Goal: Information Seeking & Learning: Check status

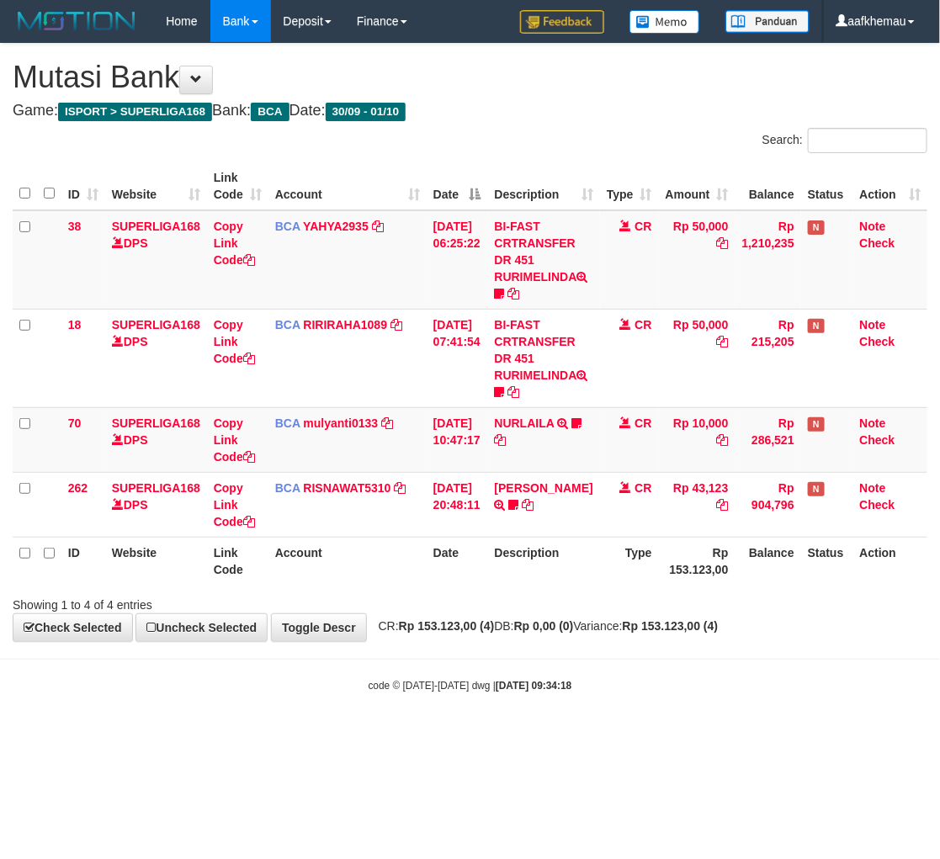
click at [673, 665] on body "Toggle navigation Home Bank Account List Load By Website Group [ISPORT] SUPERLI…" at bounding box center [470, 368] width 940 height 736
click at [670, 671] on body "Toggle navigation Home Bank Account List Load By Website Group [ISPORT] SUPERLI…" at bounding box center [470, 368] width 940 height 736
click at [669, 671] on body "Toggle navigation Home Bank Account List Load By Website Group [ISPORT] SUPERLI…" at bounding box center [470, 368] width 940 height 736
drag, startPoint x: 0, startPoint y: 0, endPoint x: 665, endPoint y: 663, distance: 939.3
click at [665, 663] on body "Toggle navigation Home Bank Account List Load By Website Group [ISPORT] SUPERLI…" at bounding box center [470, 368] width 940 height 736
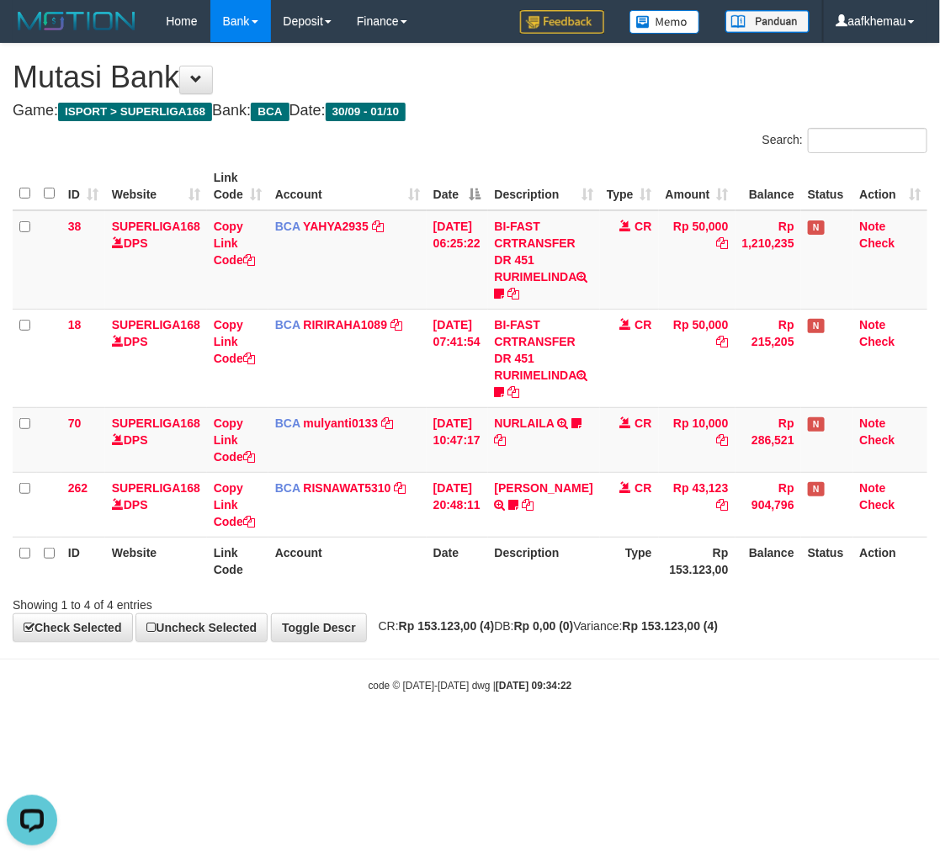
click at [638, 725] on body "Toggle navigation Home Bank Account List Load By Website Group [ISPORT] SUPERLI…" at bounding box center [470, 368] width 940 height 736
click at [638, 722] on body "Toggle navigation Home Bank Account List Load By Website Group [ISPORT] SUPERLI…" at bounding box center [470, 368] width 940 height 736
click at [607, 150] on div "Search:" at bounding box center [705, 142] width 445 height 29
drag, startPoint x: 608, startPoint y: 631, endPoint x: 632, endPoint y: 613, distance: 30.6
click at [608, 632] on span "CR: Rp 153.123,00 (4) DB: Rp 0,00 (0) Variance: Rp 153.123,00 (4)" at bounding box center [544, 626] width 348 height 13
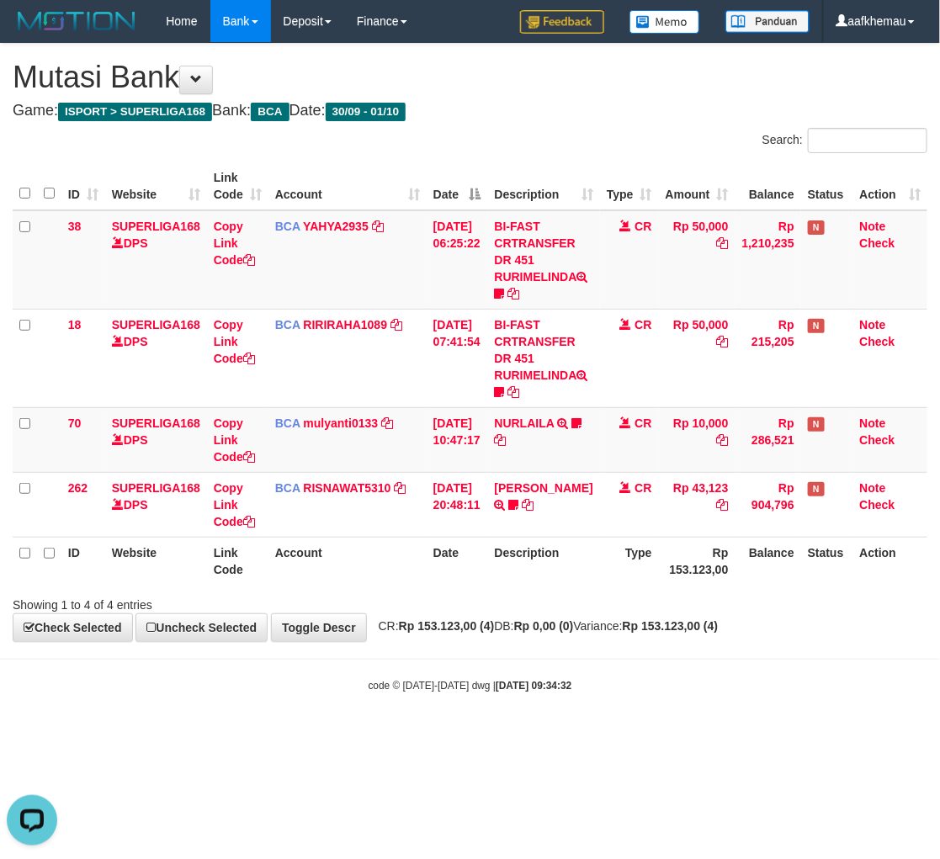
click at [692, 94] on div "**********" at bounding box center [470, 343] width 940 height 598
click at [710, 662] on body "Toggle navigation Home Bank Account List Load By Website Group [ISPORT] SUPERLI…" at bounding box center [470, 368] width 940 height 736
click at [480, 678] on div "code © 2012-2018 dwg | 2025/10/01 09:34:59" at bounding box center [470, 685] width 940 height 17
click at [574, 672] on body "Toggle navigation Home Bank Account List Load By Website Group [ISPORT] SUPERLI…" at bounding box center [470, 368] width 940 height 736
click at [583, 670] on body "Toggle navigation Home Bank Account List Load By Website Group [ISPORT] SUPERLI…" at bounding box center [470, 368] width 940 height 736
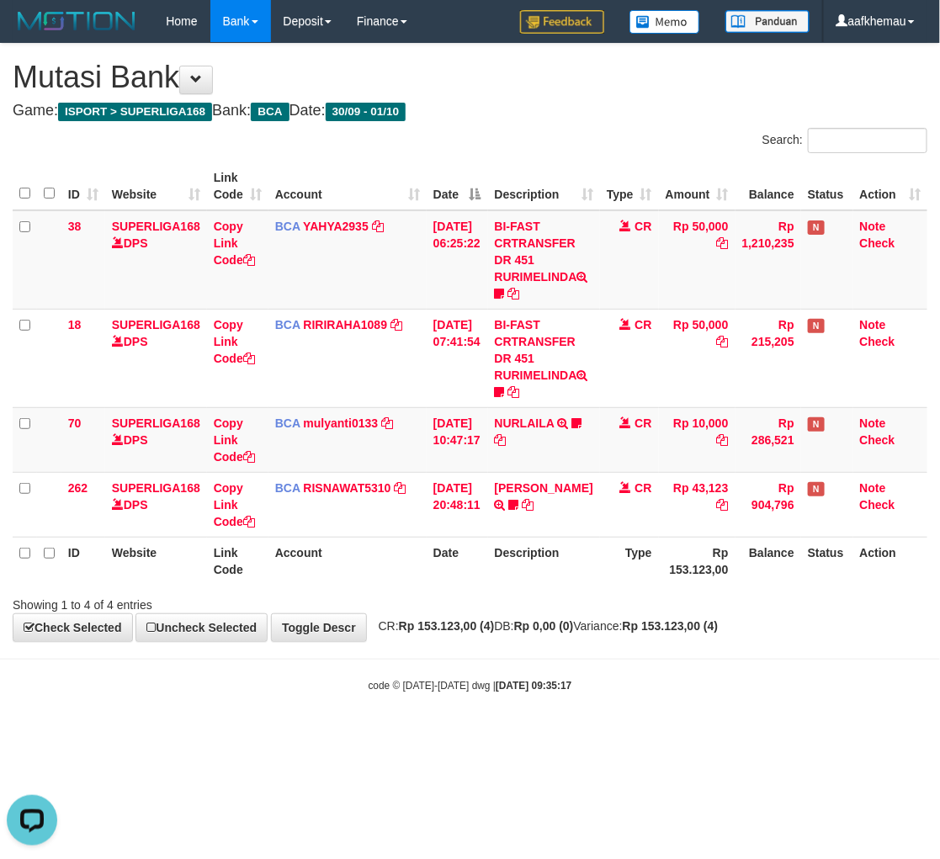
click at [732, 736] on html "Toggle navigation Home Bank Account List Load By Website Group [ISPORT] SUPERLI…" at bounding box center [470, 368] width 940 height 736
click at [551, 736] on html "Toggle navigation Home Bank Account List Load By Website Group [ISPORT] SUPERLI…" at bounding box center [470, 368] width 940 height 736
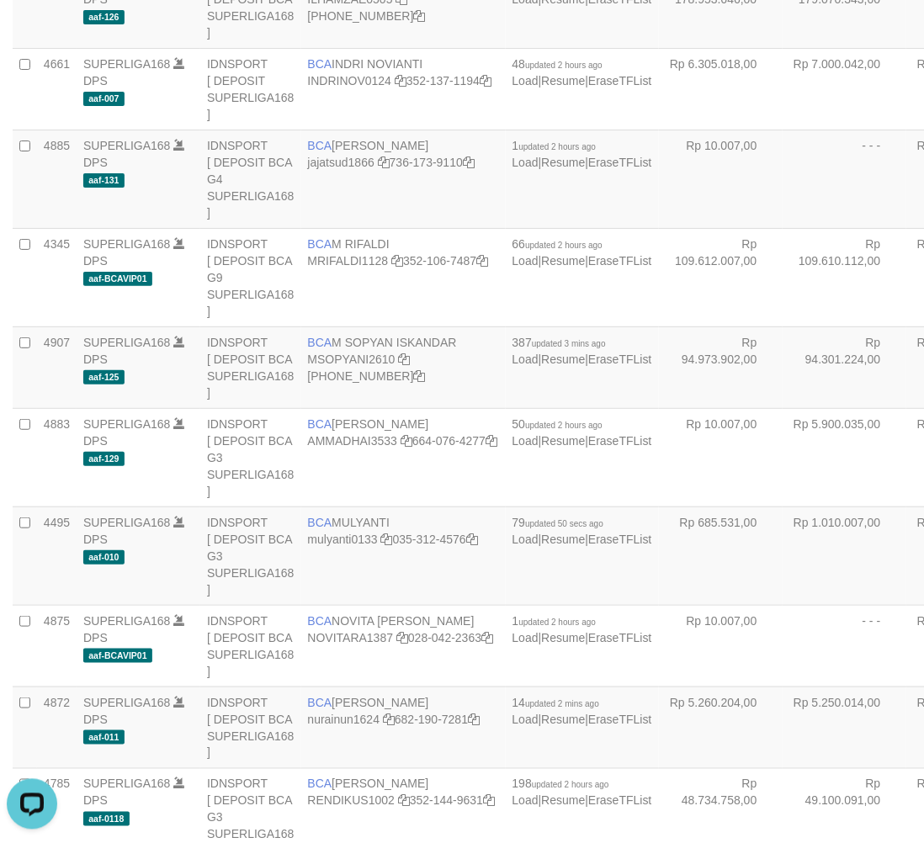
scroll to position [1107, 0]
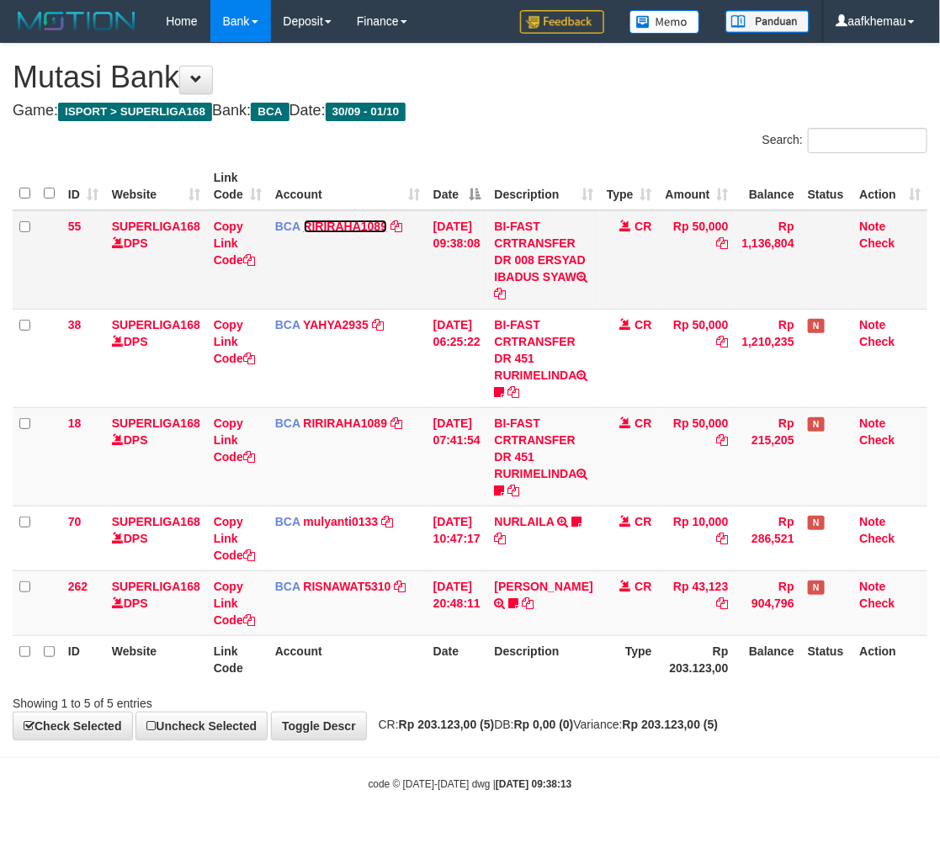
click at [337, 229] on link "RIRIRAHA1089" at bounding box center [346, 226] width 84 height 13
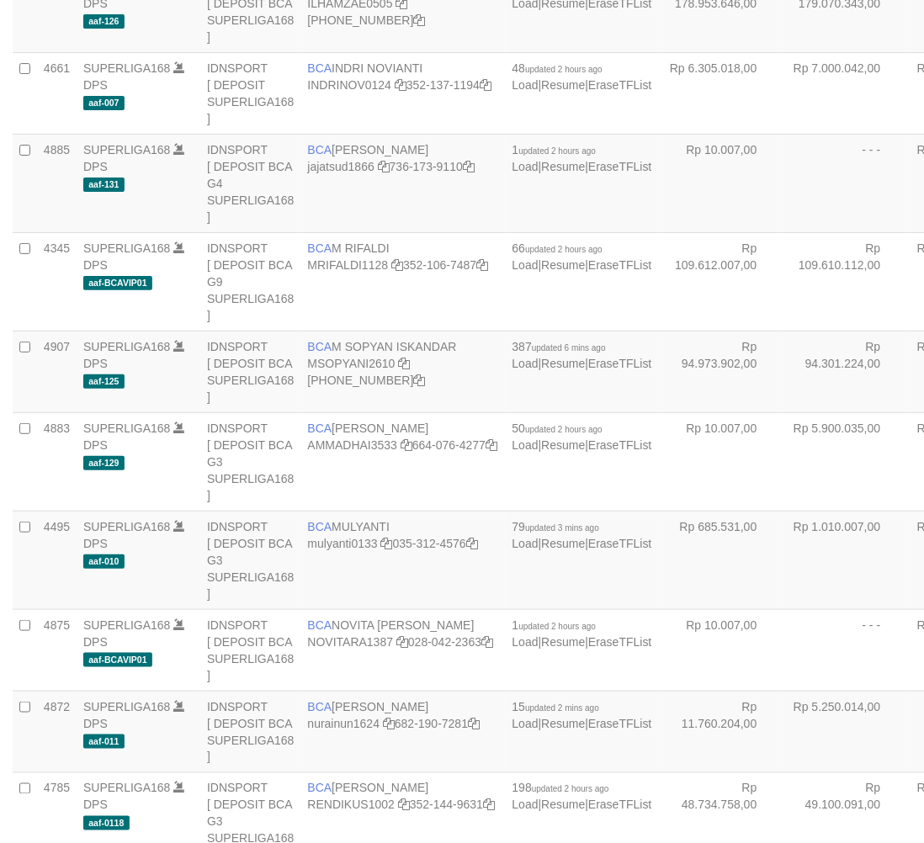
scroll to position [1103, 0]
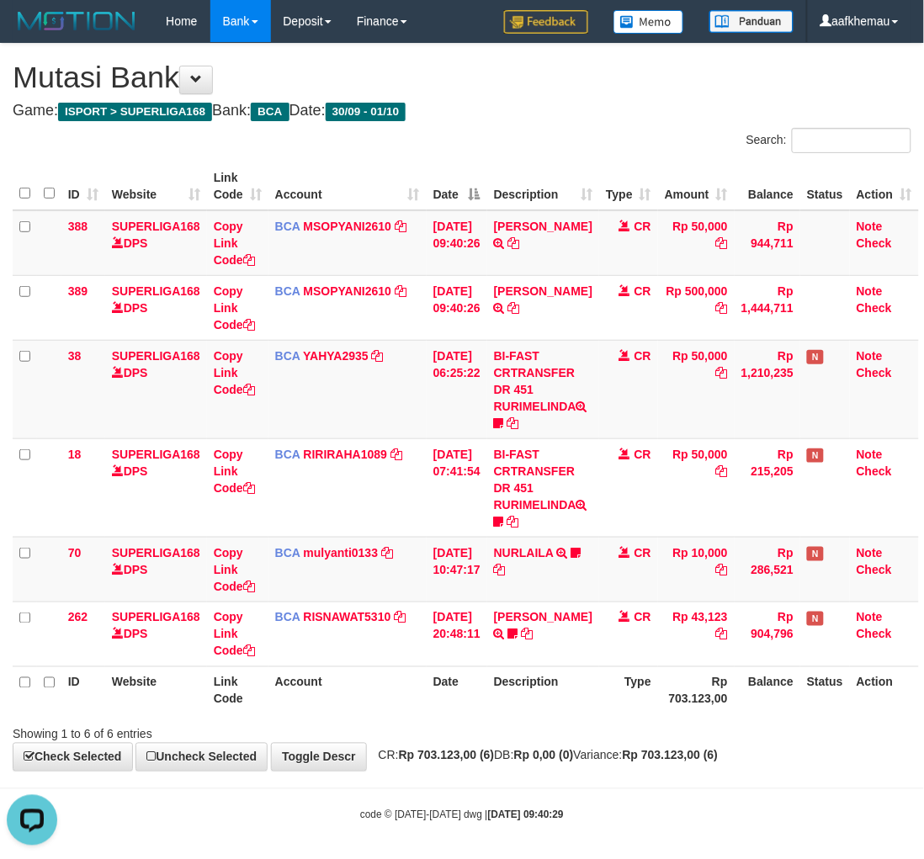
click at [768, 108] on h4 "Game: ISPORT > SUPERLIGA168 Bank: BCA Date: 30/09 - 01/10" at bounding box center [462, 111] width 899 height 17
click at [747, 105] on h4 "Game: ISPORT > SUPERLIGA168 Bank: BCA Date: 30/09 - 01/10" at bounding box center [462, 111] width 899 height 17
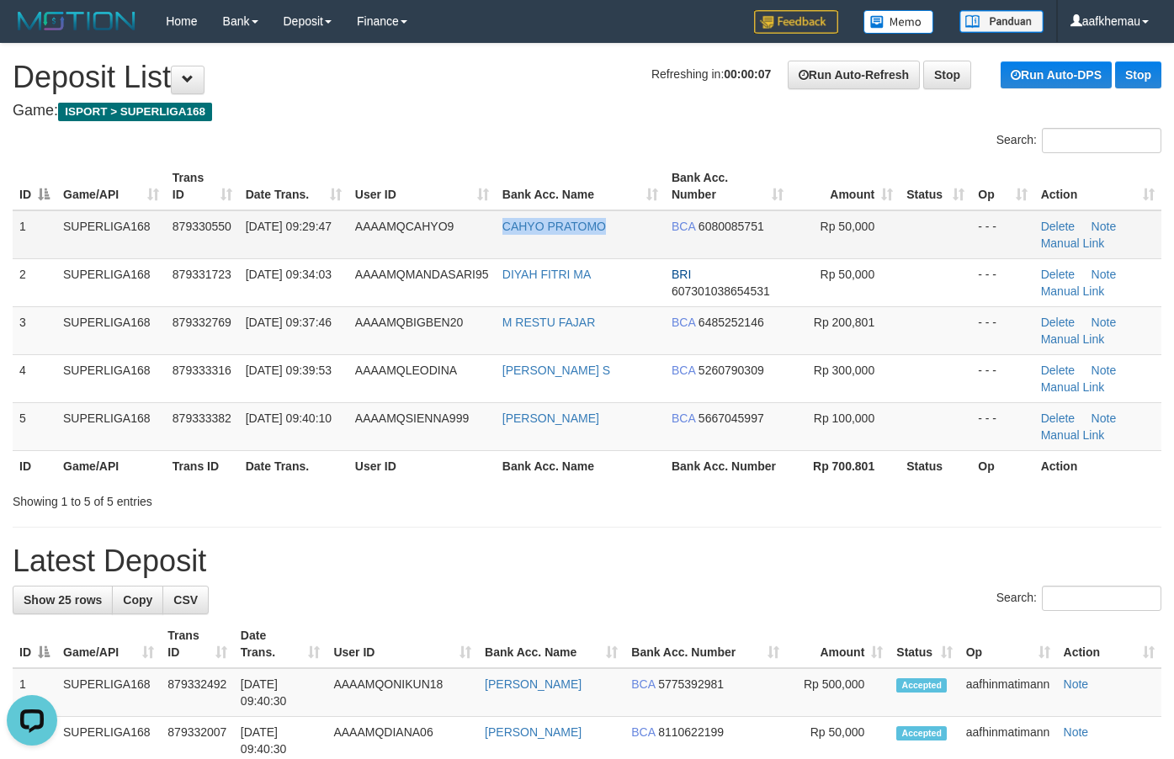
copy tr "CAHYO PRATOMO"
drag, startPoint x: 638, startPoint y: 221, endPoint x: 477, endPoint y: 211, distance: 161.1
click at [476, 225] on tr "1 SUPERLIGA168 879330550 01/10/2025 09:29:47 AAAAMQCAHYO9 CAHYO PRATOMO BCA 608…" at bounding box center [587, 234] width 1149 height 49
click at [473, 93] on h1 "Refreshing in: 00:00:07 Run Auto-Refresh Stop Run Auto-DPS Stop Deposit List" at bounding box center [587, 78] width 1149 height 34
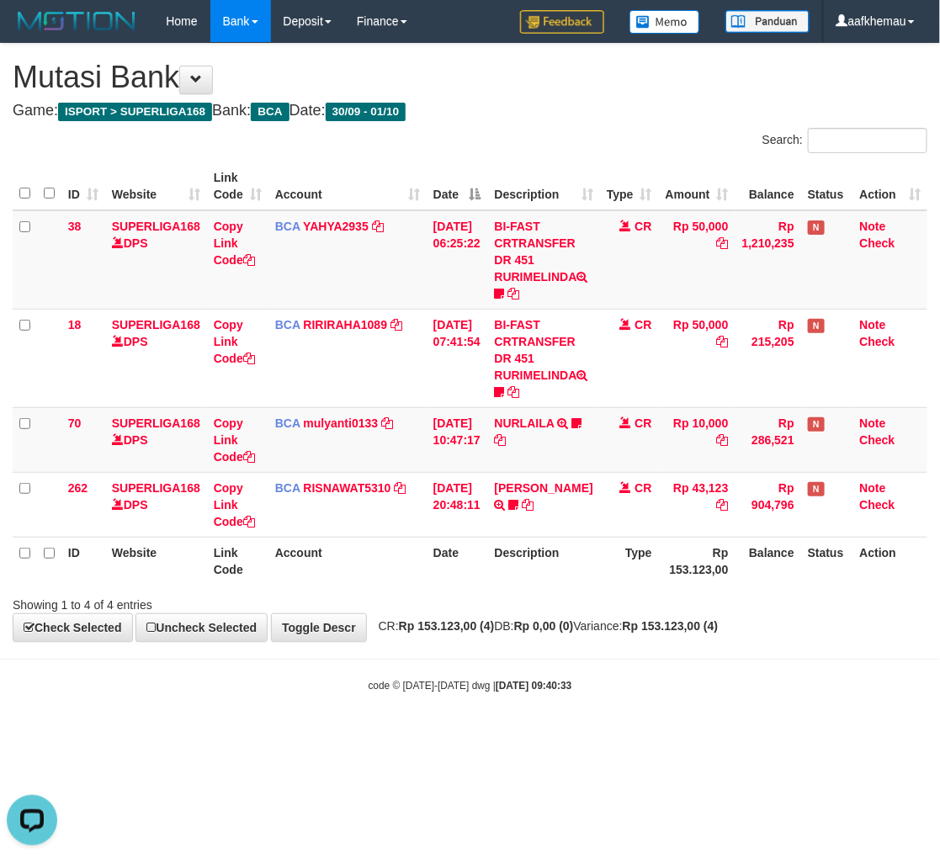
click at [567, 65] on h1 "Mutasi Bank" at bounding box center [470, 78] width 915 height 34
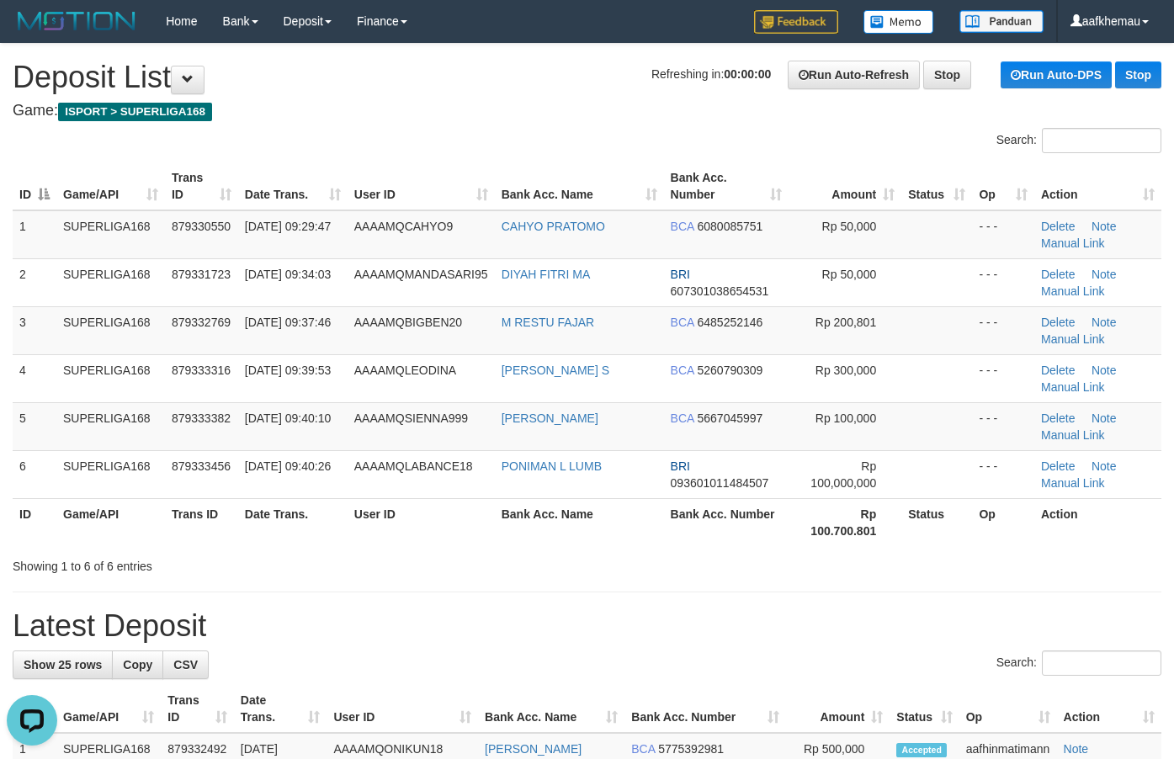
click at [614, 82] on h1 "Refreshing in: 00:00:00 Run Auto-Refresh Stop Run Auto-DPS Stop Deposit List" at bounding box center [587, 78] width 1149 height 34
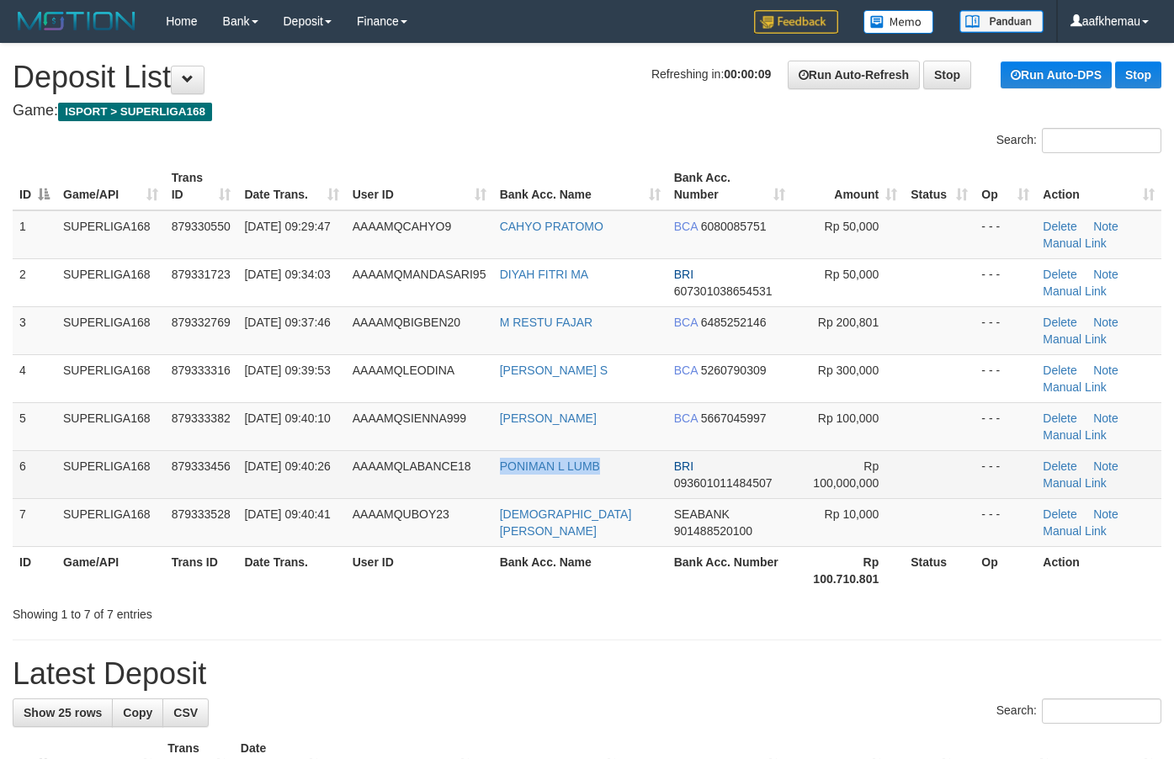
drag, startPoint x: 583, startPoint y: 488, endPoint x: 473, endPoint y: 482, distance: 109.6
click at [473, 482] on tr "6 SUPERLIGA168 879333456 01/10/2025 09:40:26 AAAAMQLABANCE18 PONIMAN L LUMB BRI…" at bounding box center [587, 474] width 1149 height 48
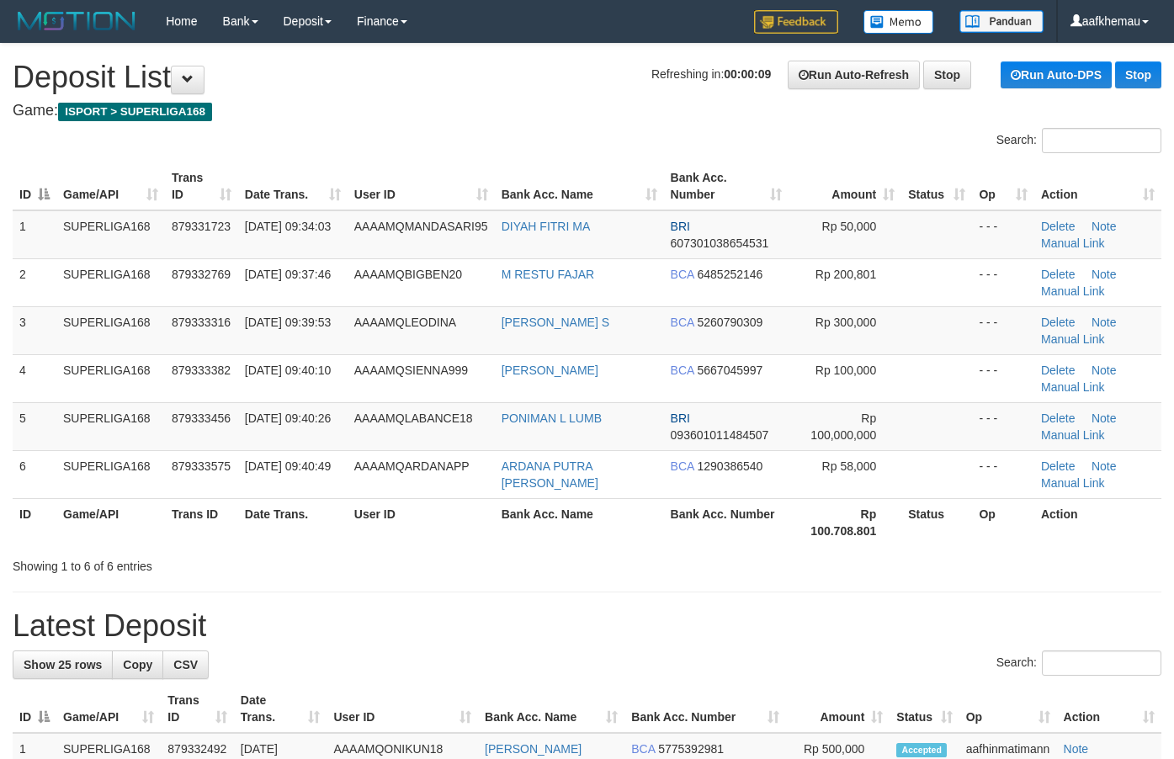
click at [465, 114] on h4 "Game: ISPORT > SUPERLIGA168" at bounding box center [587, 111] width 1149 height 17
drag, startPoint x: 606, startPoint y: 240, endPoint x: 489, endPoint y: 240, distance: 117.0
click at [489, 240] on tr "1 SUPERLIGA168 879331723 01/10/2025 09:34:03 AAAAMQMANDASARI95 DIYAH FITRI MA B…" at bounding box center [587, 234] width 1149 height 49
click at [468, 82] on h1 "Refreshing in: 00:00:07 Run Auto-Refresh Stop Run Auto-DPS Stop Deposit List" at bounding box center [587, 78] width 1149 height 34
click at [490, 90] on h1 "Refreshing in: 00:00:00 Run Auto-Refresh Stop Run Auto-DPS Stop Deposit List" at bounding box center [587, 78] width 1149 height 34
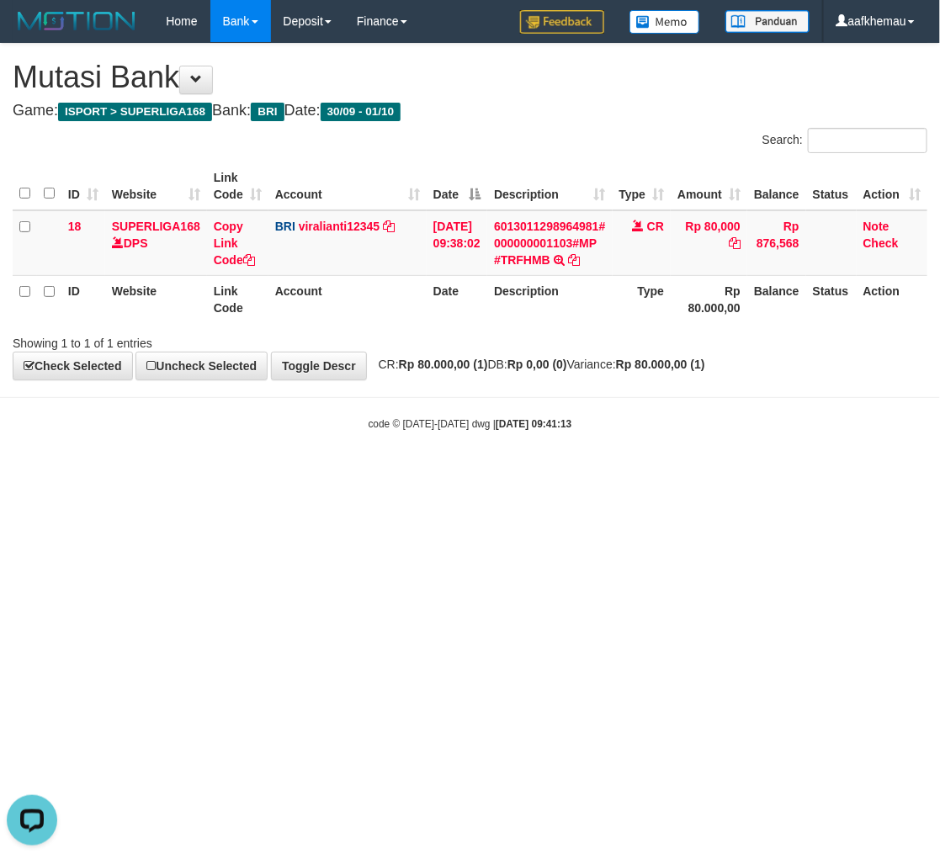
click at [566, 474] on html "Toggle navigation Home Bank Account List Load By Website Group [ISPORT] SUPERLI…" at bounding box center [470, 237] width 940 height 474
drag, startPoint x: 872, startPoint y: 499, endPoint x: 846, endPoint y: 487, distance: 29.0
click at [871, 474] on html "Toggle navigation Home Bank Account List Load By Website Group [ISPORT] SUPERLI…" at bounding box center [470, 237] width 940 height 474
click at [347, 225] on link "viralianti12345" at bounding box center [340, 226] width 82 height 13
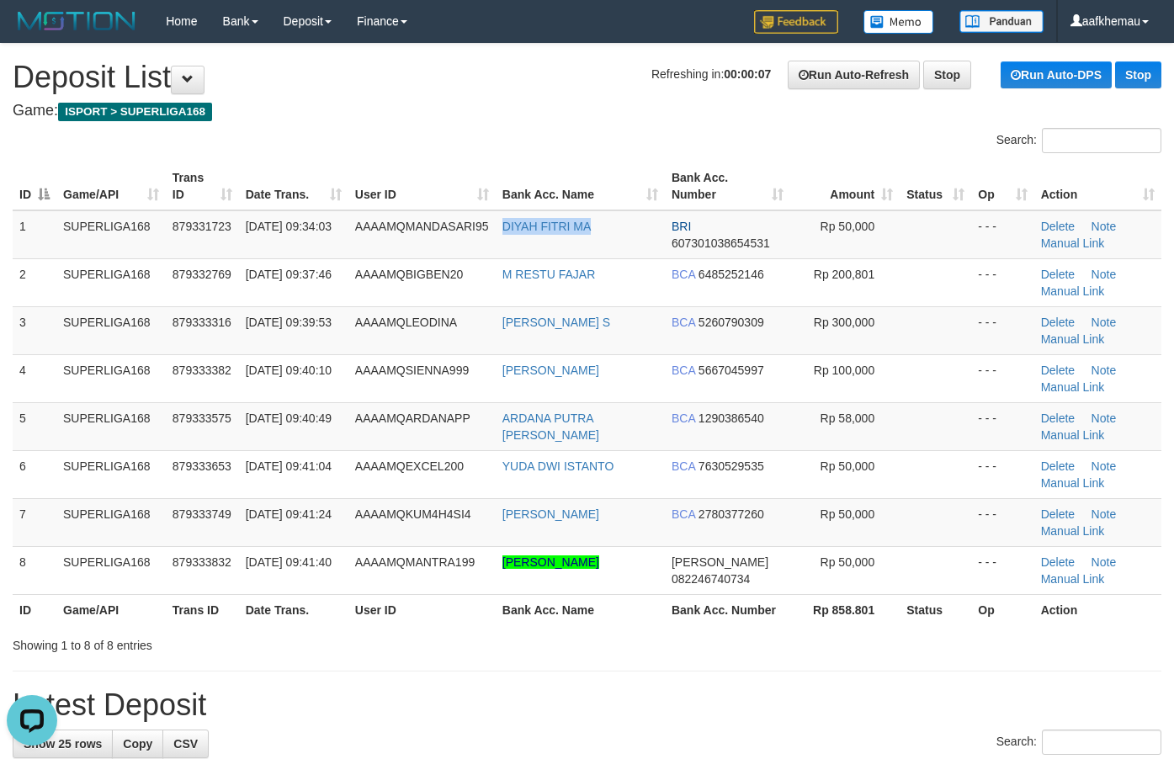
drag, startPoint x: 581, startPoint y: 232, endPoint x: 481, endPoint y: 66, distance: 194.5
click at [494, 233] on tr "1 SUPERLIGA168 879331723 01/10/2025 09:34:03 AAAAMQMANDASARI95 DIYAH FITRI MA B…" at bounding box center [587, 234] width 1149 height 49
click at [588, 82] on h1 "Refreshing in: 00:00:02 Run Auto-Refresh Stop Run Auto-DPS Stop Deposit List" at bounding box center [587, 78] width 1149 height 34
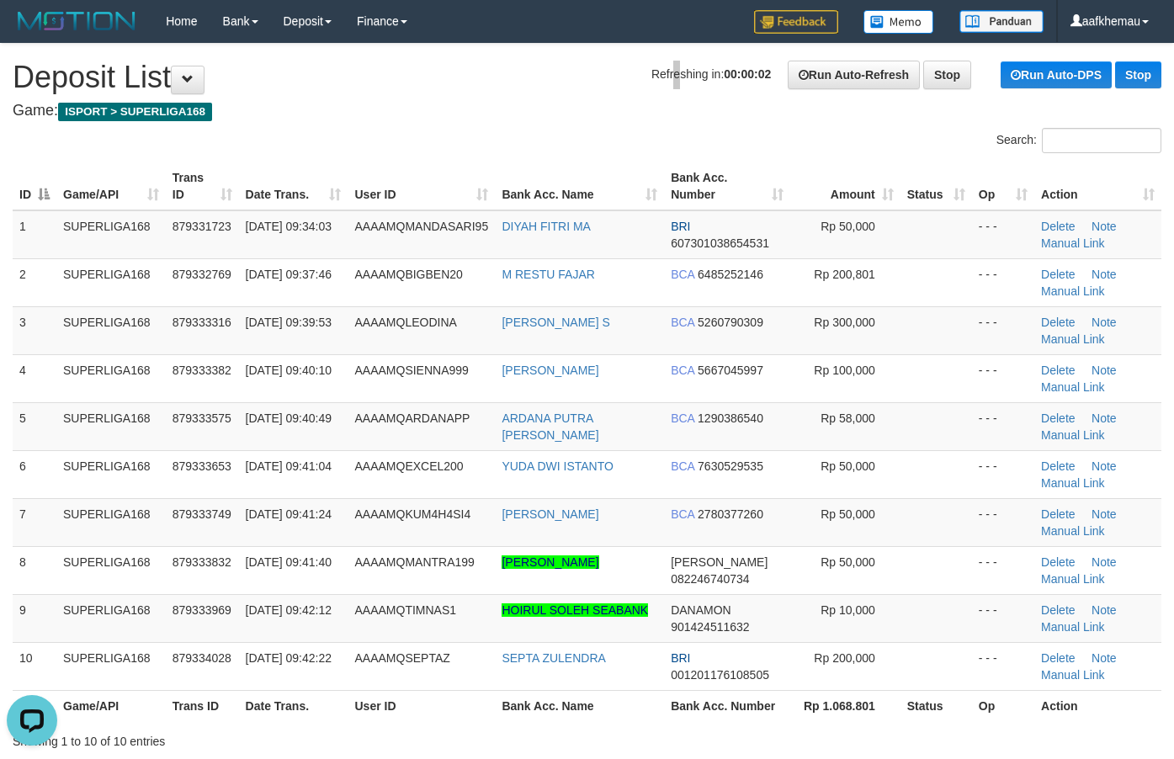
click at [652, 76] on span "Refreshing in: 00:00:02" at bounding box center [712, 73] width 120 height 13
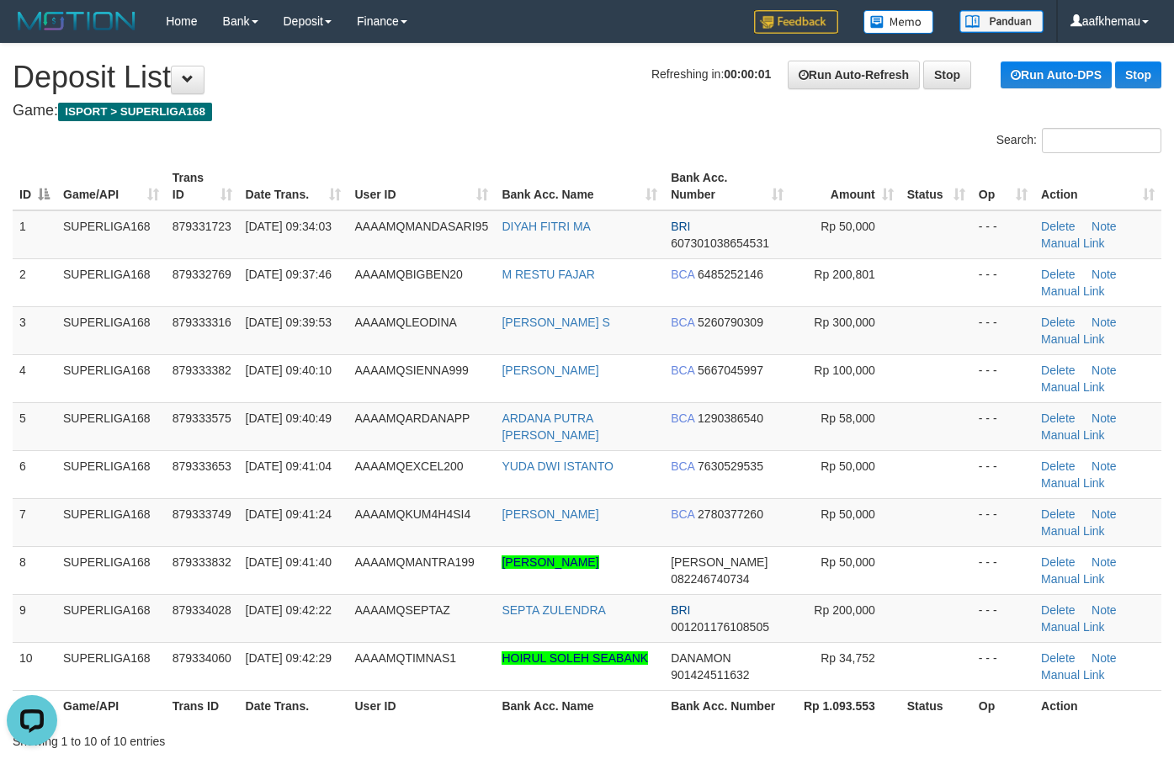
click at [408, 61] on h1 "Refreshing in: 00:00:01 Run Auto-Refresh Stop Run Auto-DPS Stop Deposit List" at bounding box center [587, 78] width 1149 height 34
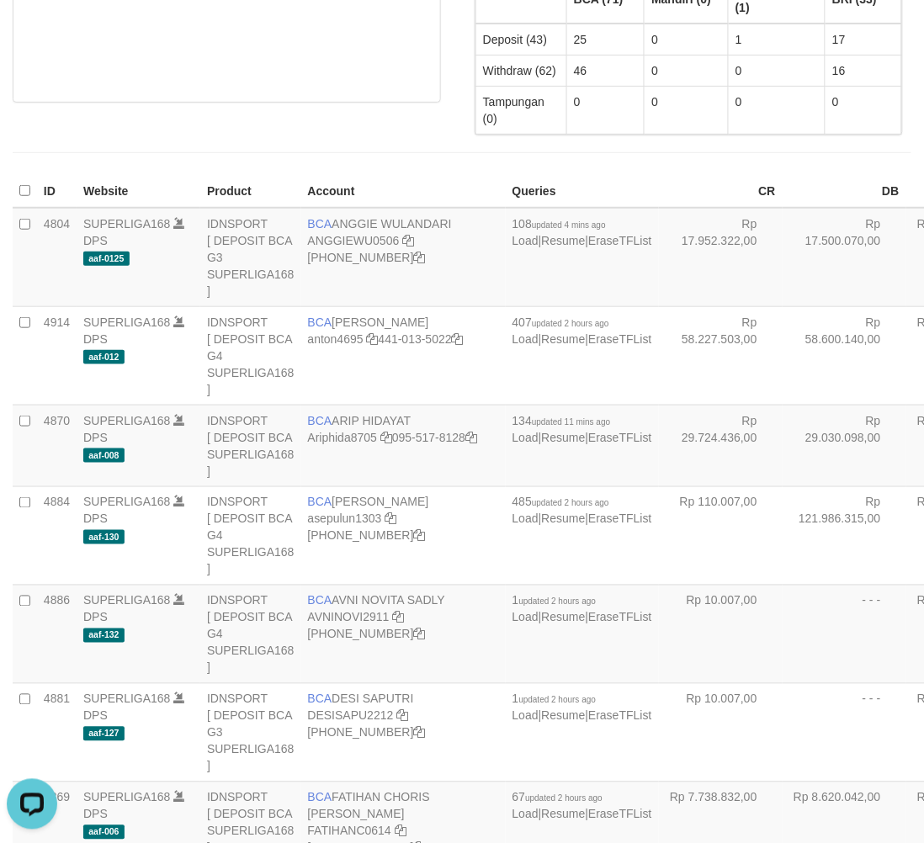
scroll to position [111, 0]
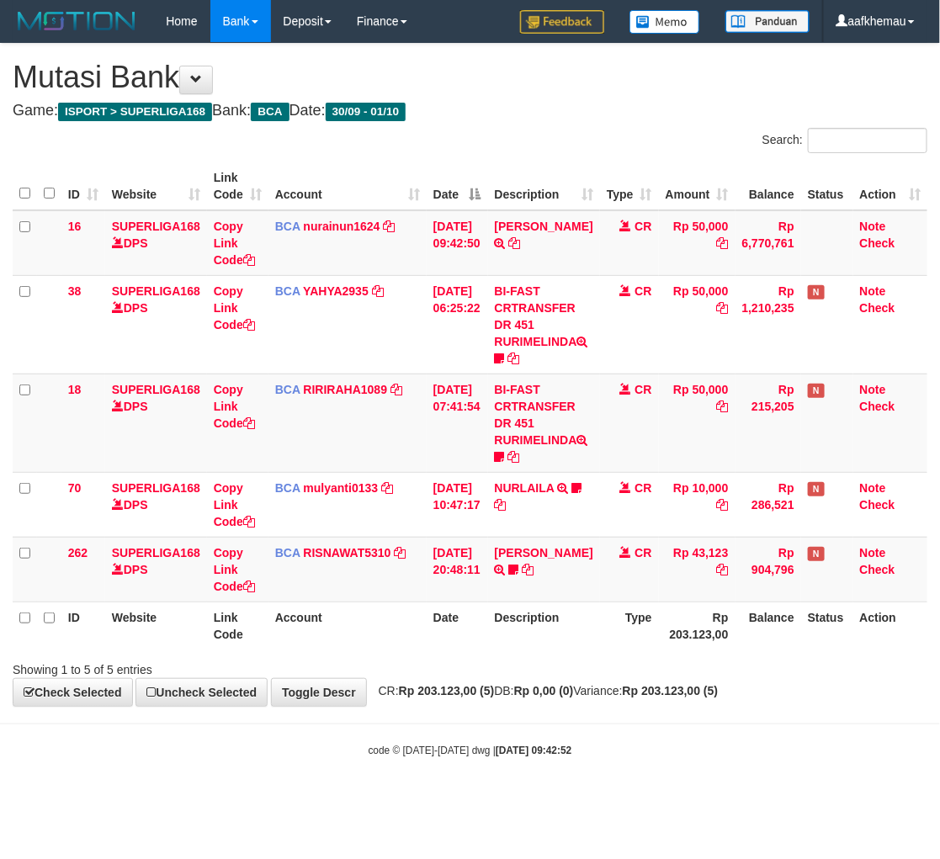
click at [751, 717] on body "Toggle navigation Home Bank Account List Load By Website Group [ISPORT] SUPERLI…" at bounding box center [470, 400] width 940 height 801
click at [533, 112] on h4 "Game: ISPORT > SUPERLIGA168 Bank: BCA Date: 30/09 - 01/10" at bounding box center [470, 111] width 915 height 17
click at [577, 741] on body "Toggle navigation Home Bank Account List Load By Website Group [ISPORT] SUPERLI…" at bounding box center [470, 400] width 940 height 801
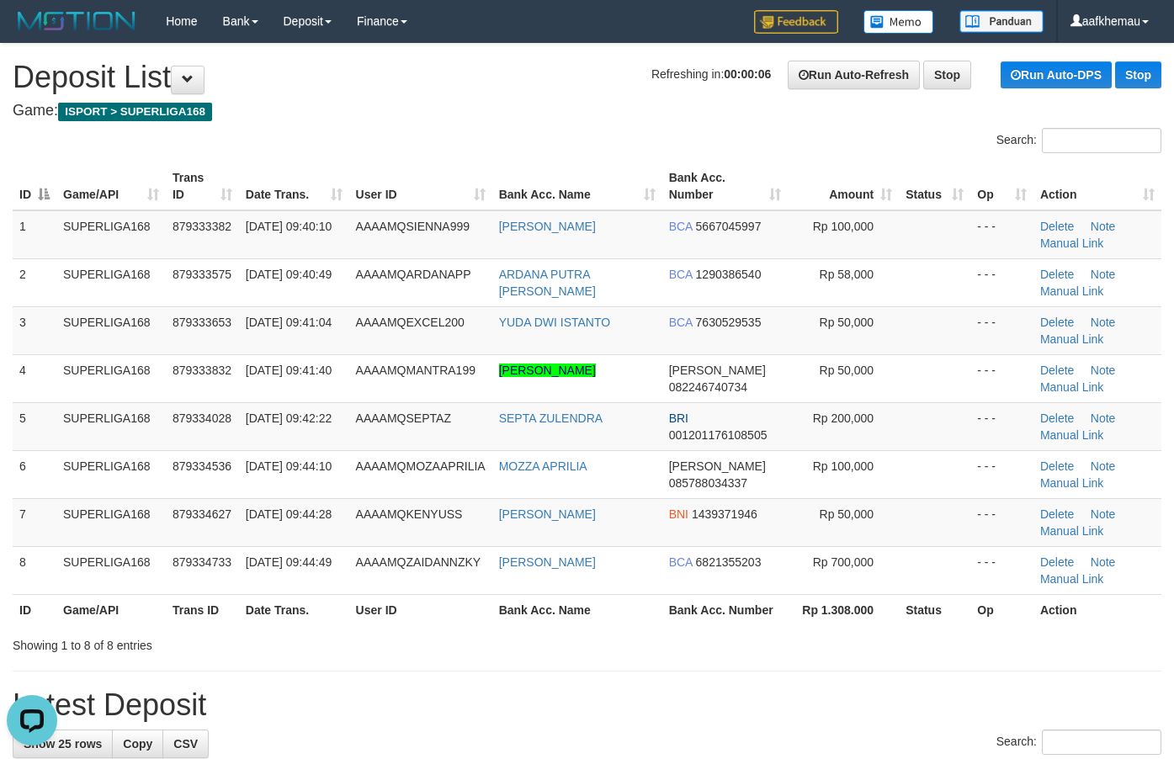
click at [414, 89] on h1 "Refreshing in: 00:00:06 Run Auto-Refresh Stop Run Auto-DPS Stop Deposit List" at bounding box center [587, 78] width 1149 height 34
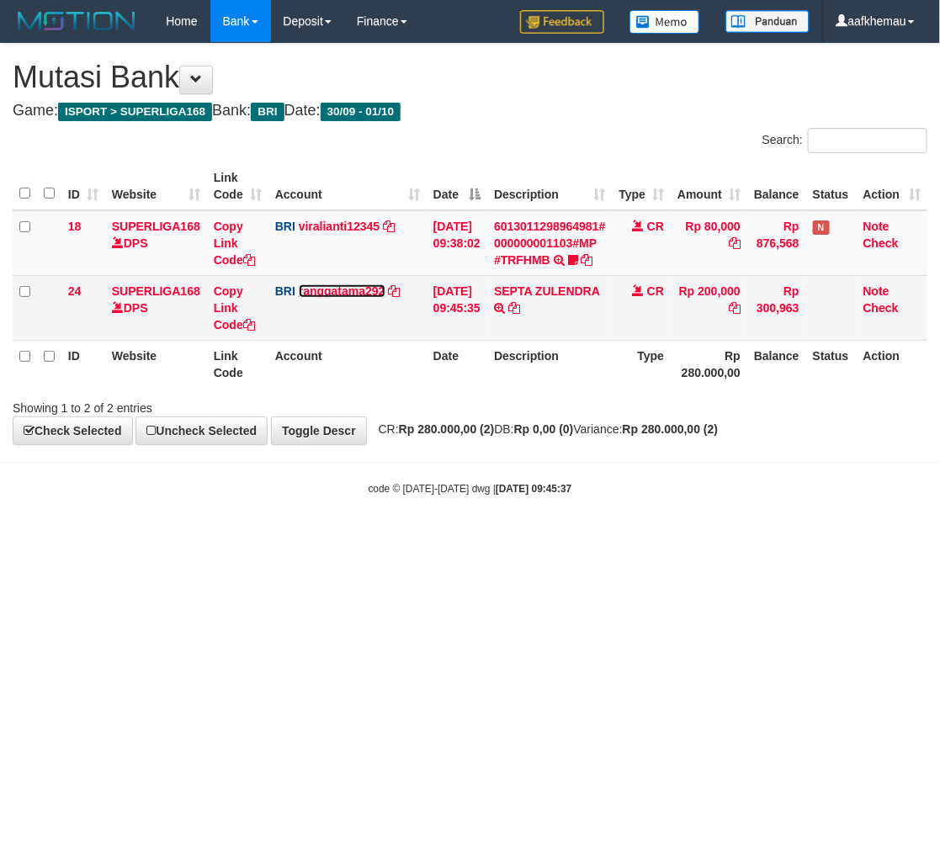
click at [342, 290] on link "ranggatama292" at bounding box center [342, 291] width 87 height 13
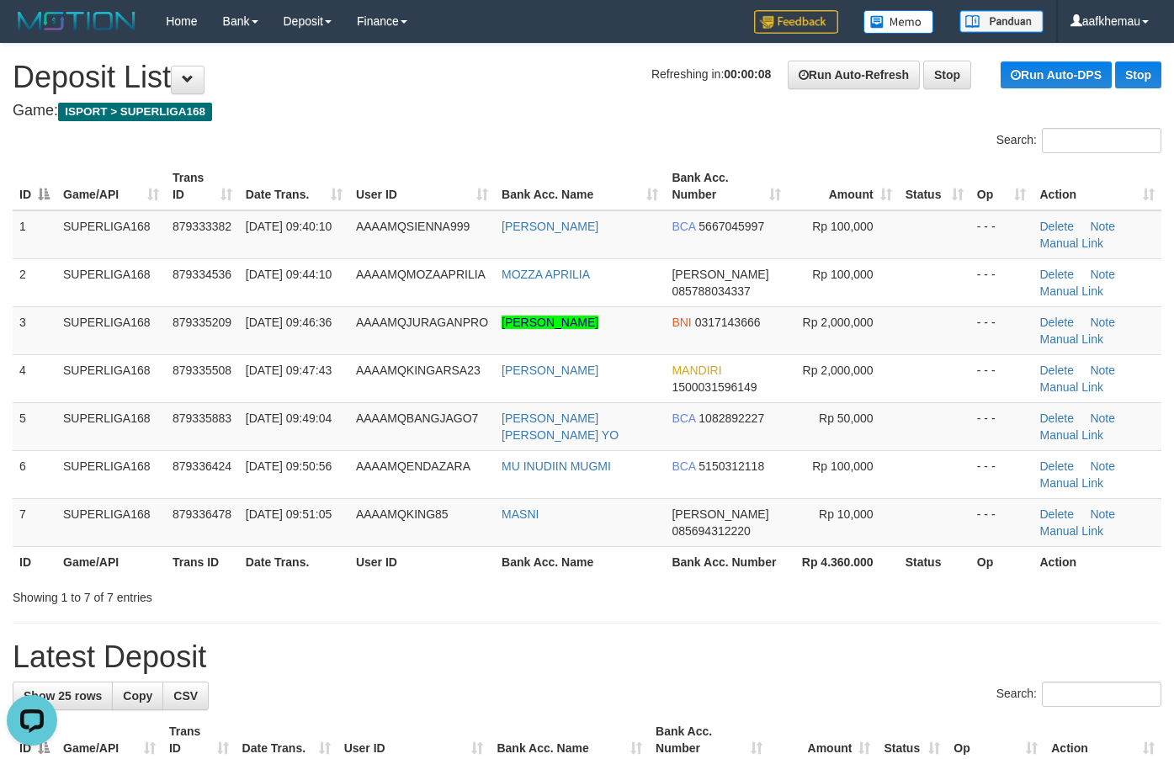
click at [687, 112] on h4 "Game: ISPORT > SUPERLIGA168" at bounding box center [587, 111] width 1149 height 17
click at [588, 69] on h1 "Refreshing in: 00:00:02 Run Auto-Refresh Stop Run Auto-DPS Stop Deposit List" at bounding box center [587, 78] width 1149 height 34
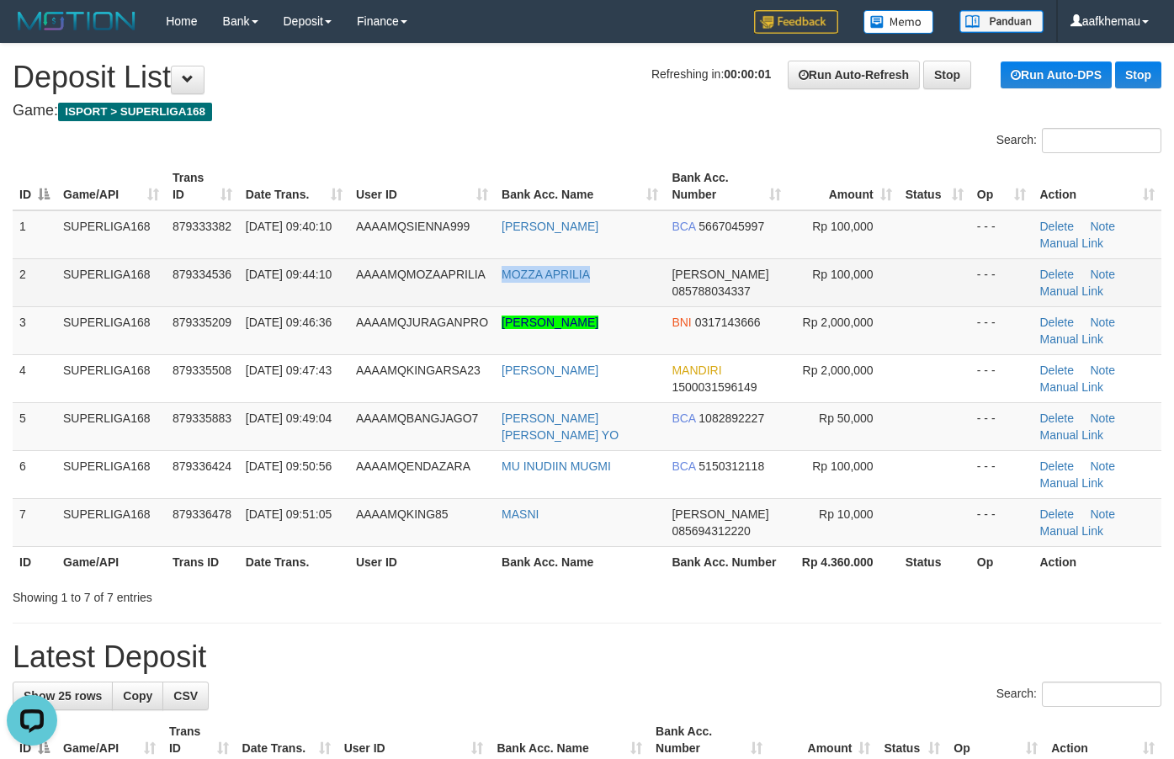
copy tr "MOZZA APRILIA"
drag, startPoint x: 600, startPoint y: 282, endPoint x: 487, endPoint y: 295, distance: 114.3
click at [487, 295] on tr "2 SUPERLIGA168 879334536 01/10/2025 09:44:10 AAAAMQMOZAAPRILIA MOZZA APRILIA DA…" at bounding box center [587, 282] width 1149 height 48
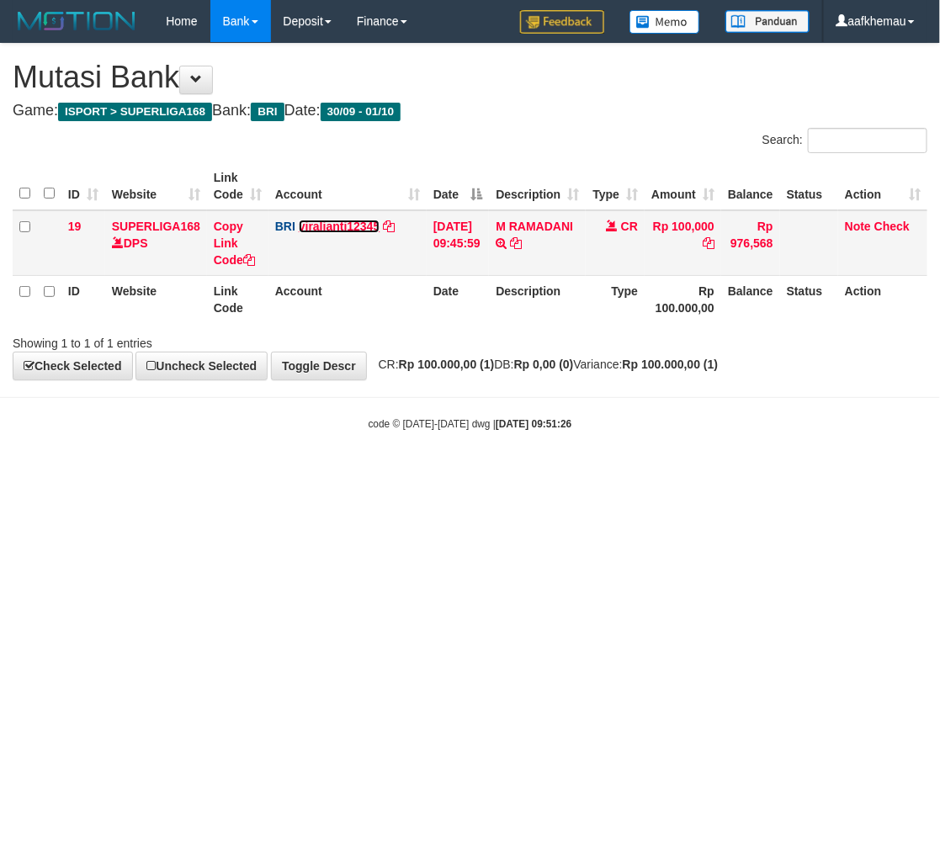
click at [337, 231] on link "viralianti12345" at bounding box center [340, 226] width 82 height 13
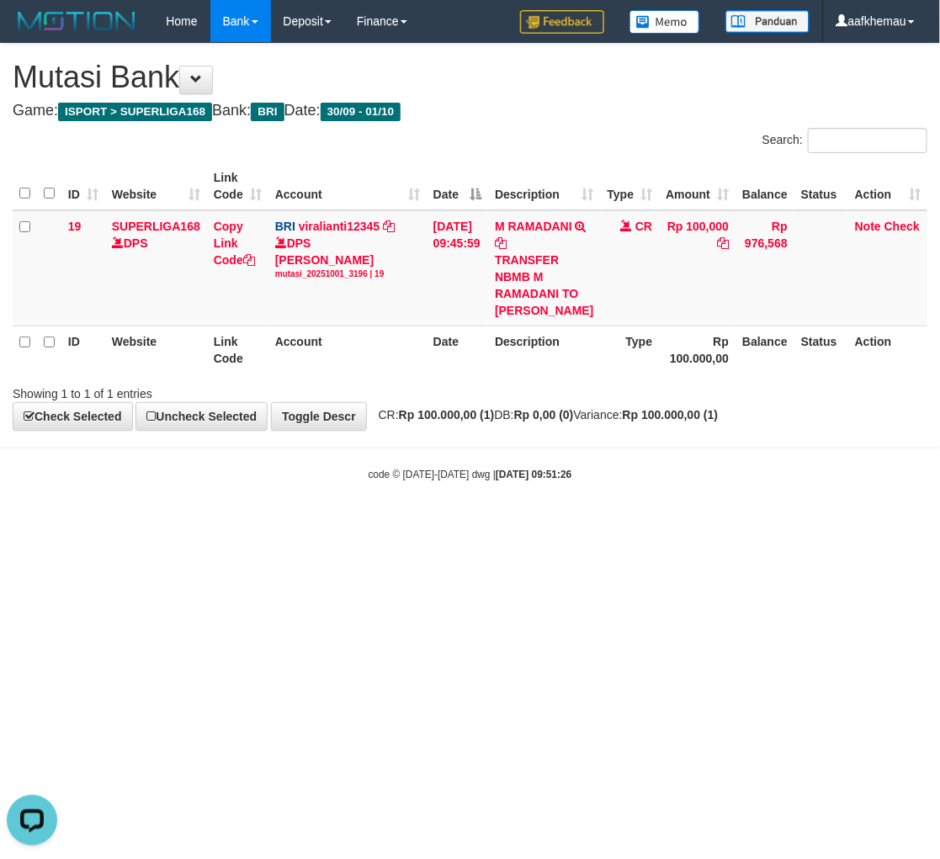
drag, startPoint x: 609, startPoint y: 77, endPoint x: 612, endPoint y: 88, distance: 11.4
click at [610, 77] on h1 "Mutasi Bank" at bounding box center [470, 78] width 915 height 34
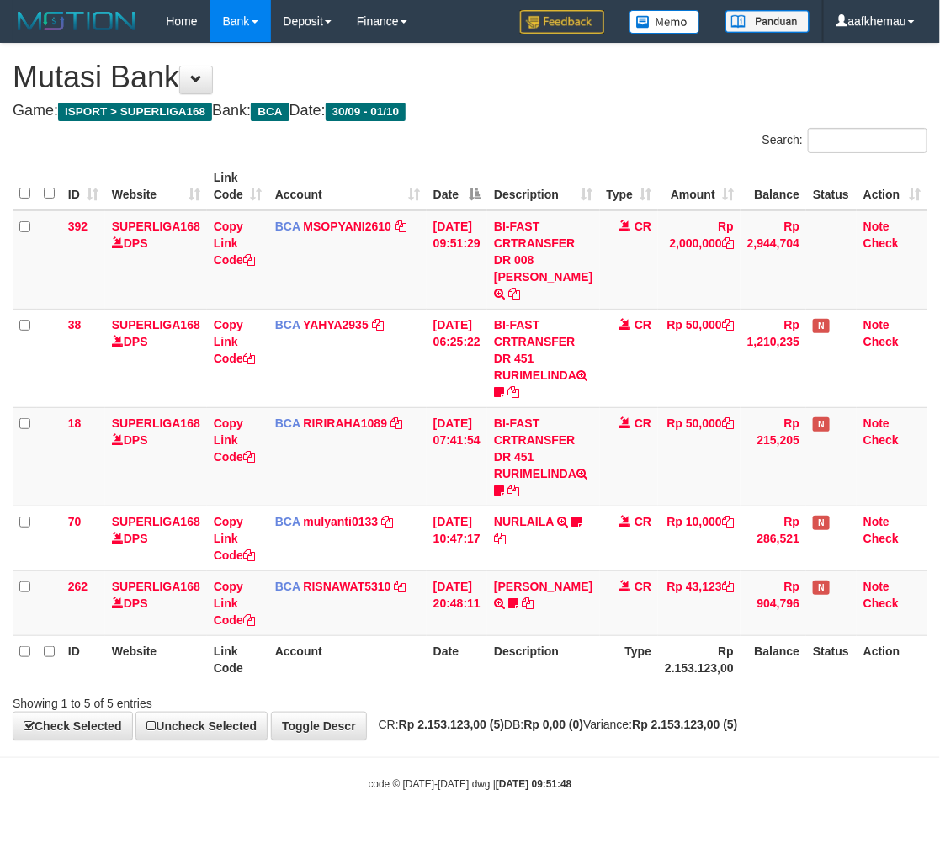
click at [644, 690] on div "Showing 1 to 5 of 5 entries" at bounding box center [470, 701] width 940 height 24
click at [607, 766] on body "Toggle navigation Home Bank Account List Load By Website Group [ISPORT] SUPERLI…" at bounding box center [470, 417] width 940 height 834
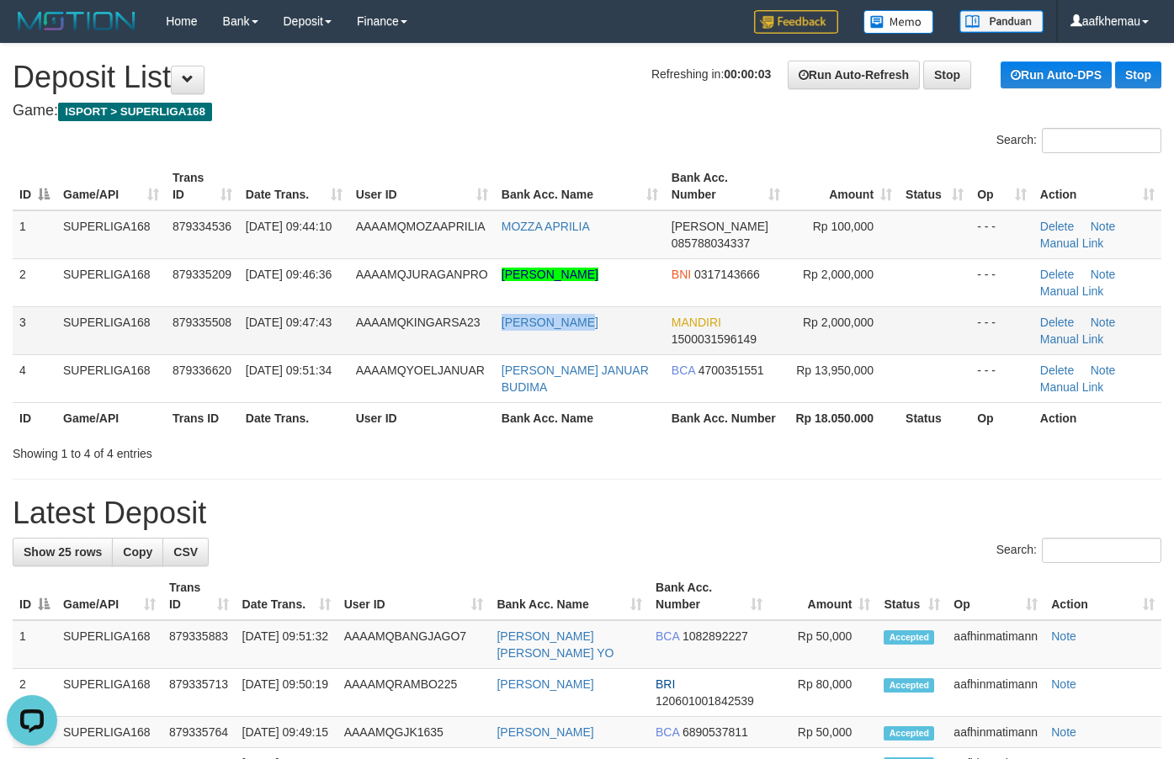
drag, startPoint x: 612, startPoint y: 331, endPoint x: 489, endPoint y: 325, distance: 123.0
click at [489, 325] on tr "3 SUPERLIGA168 879335508 [DATE] 09:47:43 AAAAMQKINGARSA23 [PERSON_NAME] MANDIRI…" at bounding box center [587, 330] width 1149 height 48
click at [646, 111] on h4 "Game: ISPORT > SUPERLIGA168" at bounding box center [587, 111] width 1149 height 17
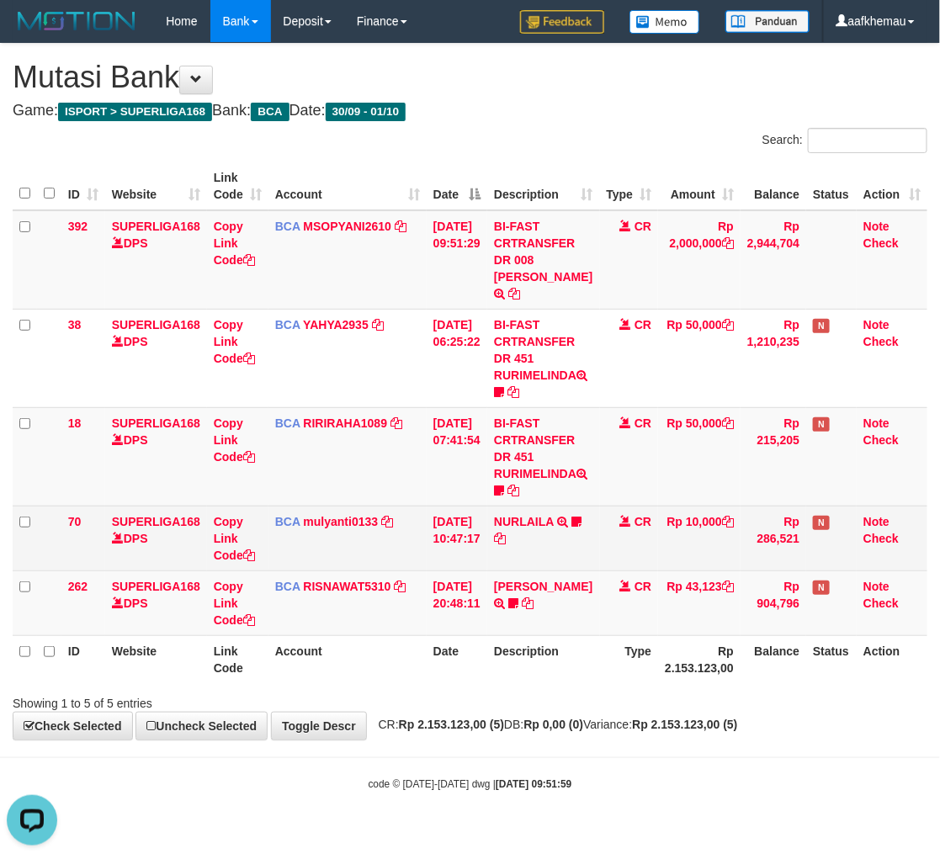
drag, startPoint x: 857, startPoint y: 556, endPoint x: 833, endPoint y: 566, distance: 25.3
click at [857, 556] on td "Note Check" at bounding box center [892, 538] width 71 height 65
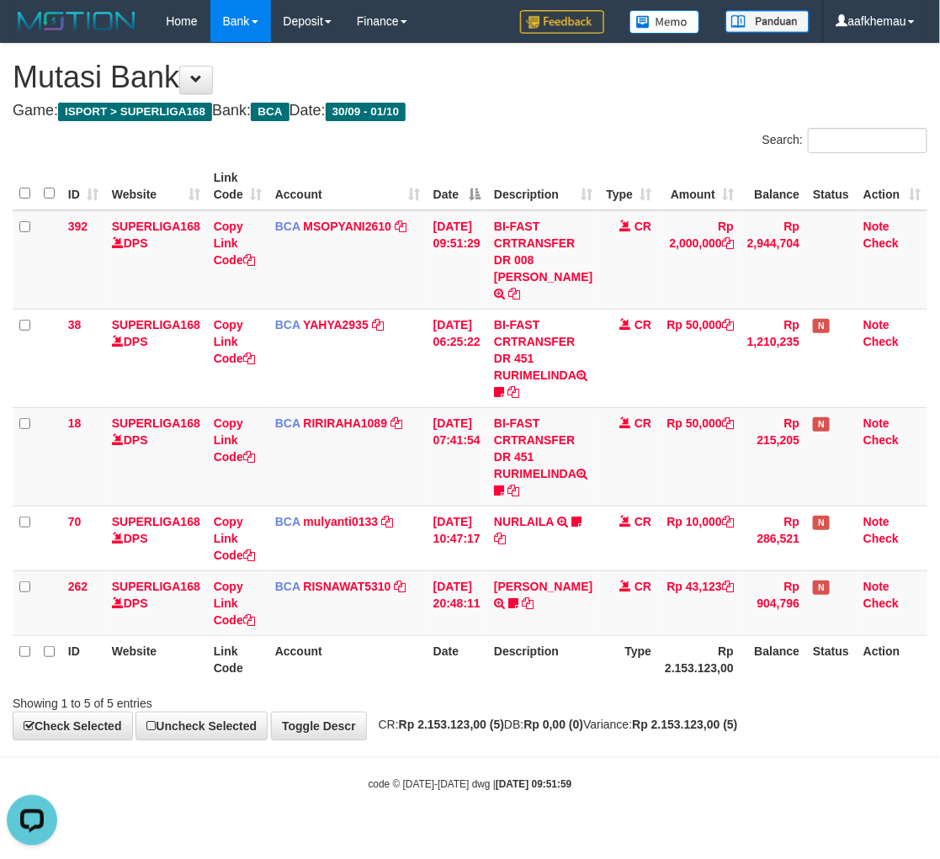
click at [650, 703] on div "Showing 1 to 5 of 5 entries" at bounding box center [470, 701] width 940 height 24
click at [650, 697] on div "Showing 1 to 5 of 5 entries" at bounding box center [470, 701] width 940 height 24
drag, startPoint x: 654, startPoint y: 106, endPoint x: 680, endPoint y: 153, distance: 53.9
click at [654, 106] on h4 "Game: ISPORT > SUPERLIGA168 Bank: BCA Date: 30/09 - 01/10" at bounding box center [470, 111] width 915 height 17
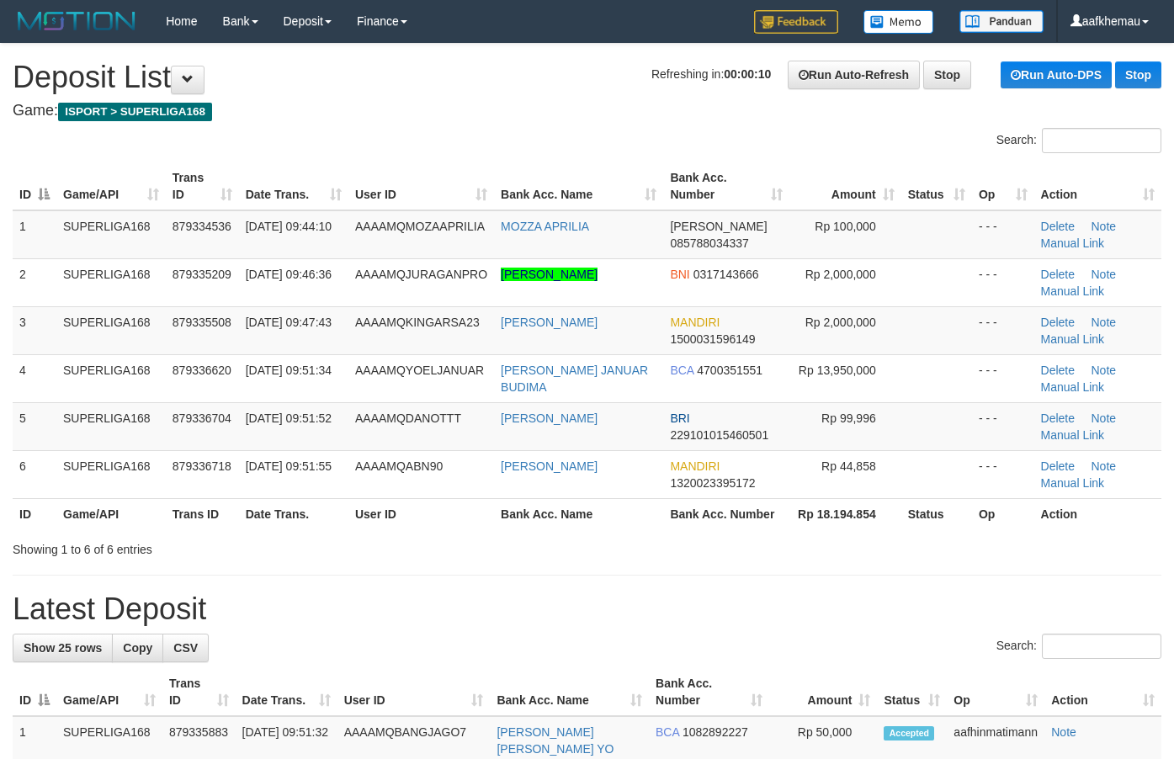
click at [560, 82] on h1 "Refreshing in: 00:00:10 Run Auto-Refresh Stop Run Auto-DPS Stop Deposit List" at bounding box center [587, 78] width 1149 height 34
click at [596, 72] on h1 "Refreshing in: 00:00:02 Run Auto-Refresh Stop Run Auto-DPS Stop Deposit List" at bounding box center [587, 78] width 1149 height 34
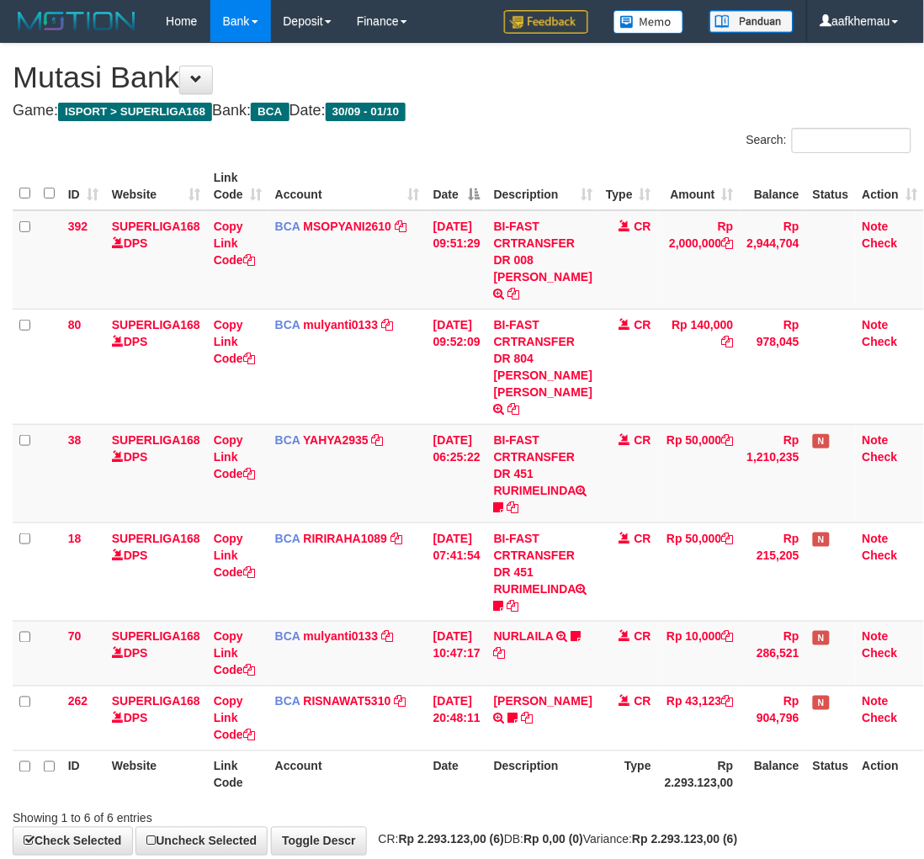
click at [653, 696] on td "CR" at bounding box center [628, 718] width 59 height 65
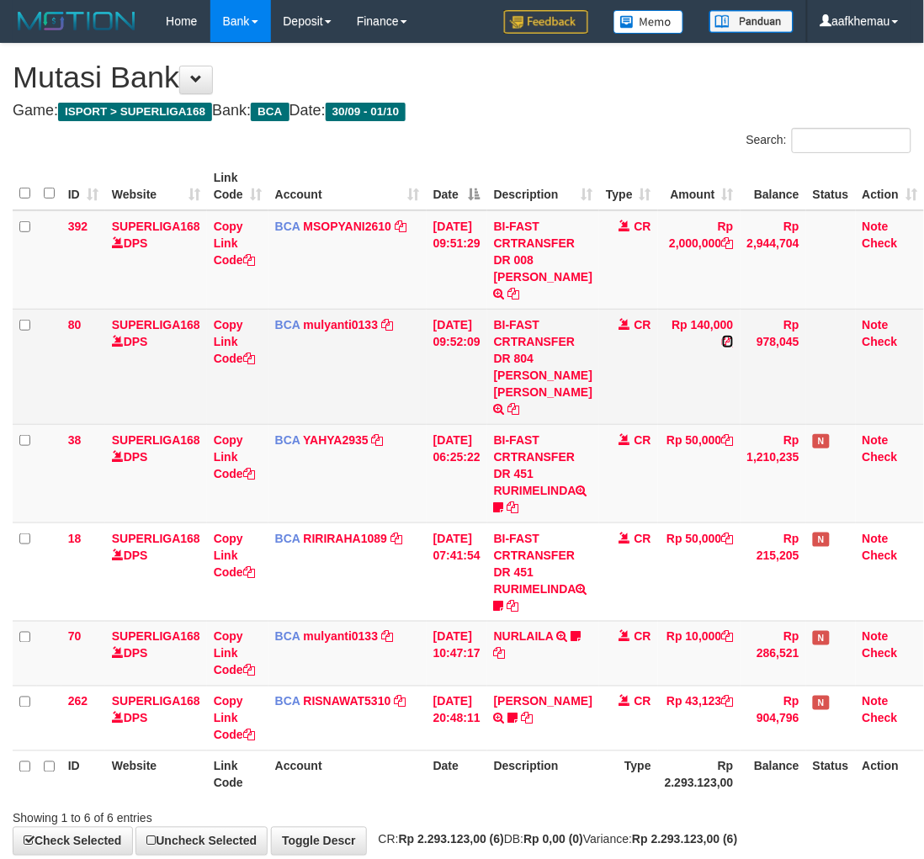
click at [724, 338] on icon at bounding box center [728, 342] width 12 height 12
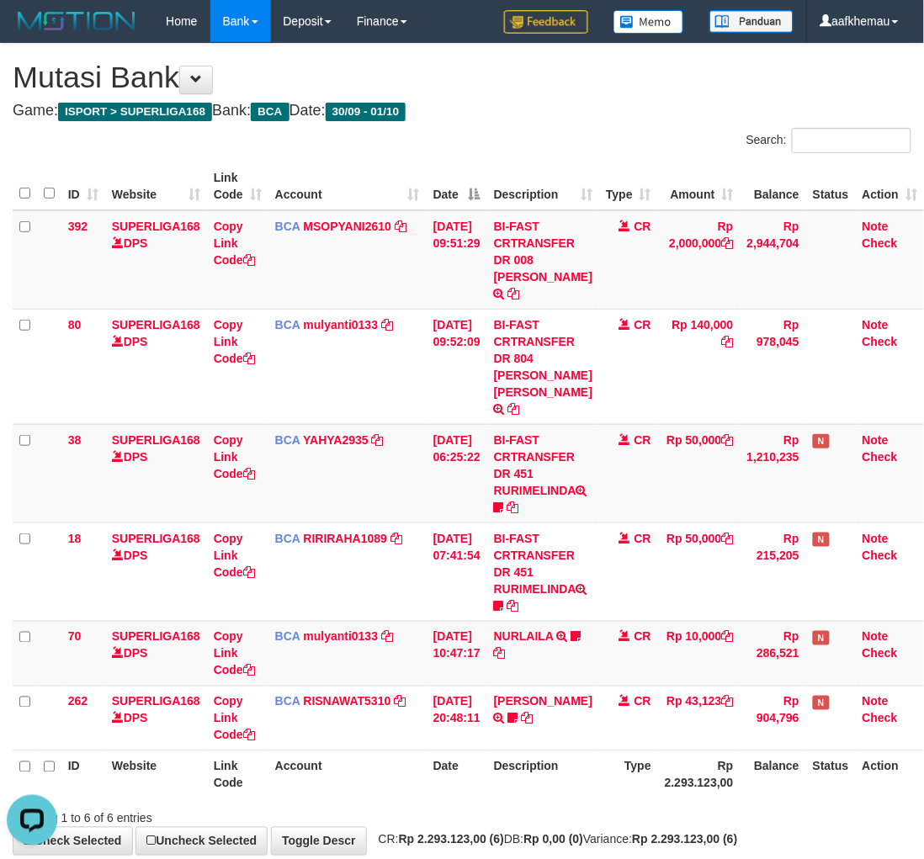
click at [577, 120] on div "**********" at bounding box center [462, 449] width 924 height 811
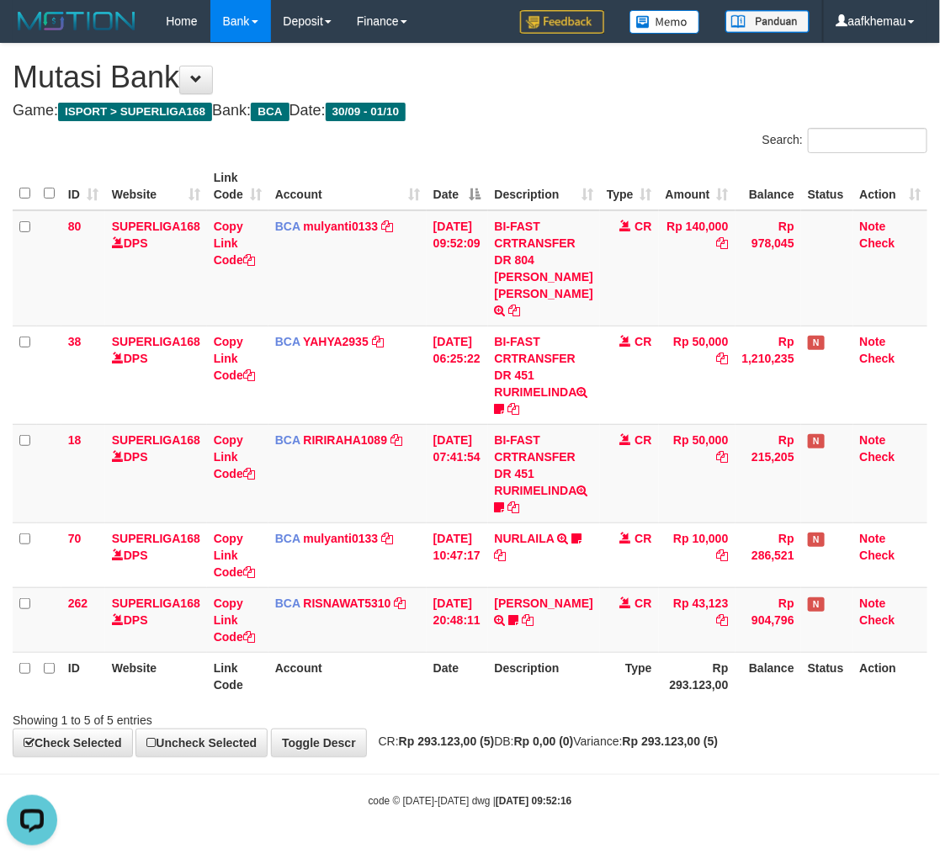
click at [697, 104] on h4 "Game: ISPORT > SUPERLIGA168 Bank: BCA Date: 30/09 - 01/10" at bounding box center [470, 111] width 915 height 17
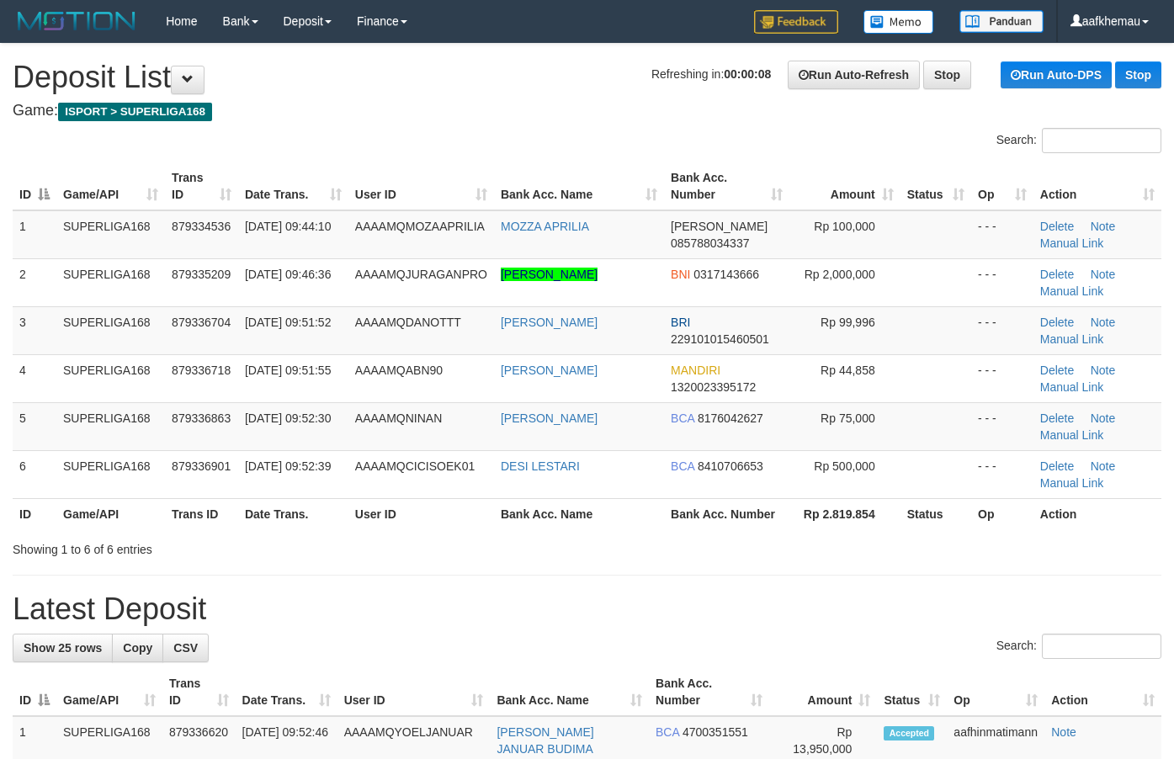
drag, startPoint x: 465, startPoint y: 101, endPoint x: 480, endPoint y: 112, distance: 18.0
copy link "MOZZA APRILIA"
drag, startPoint x: 512, startPoint y: 248, endPoint x: 499, endPoint y: 248, distance: 12.6
click at [499, 248] on td "MOZZA APRILIA" at bounding box center [579, 234] width 170 height 49
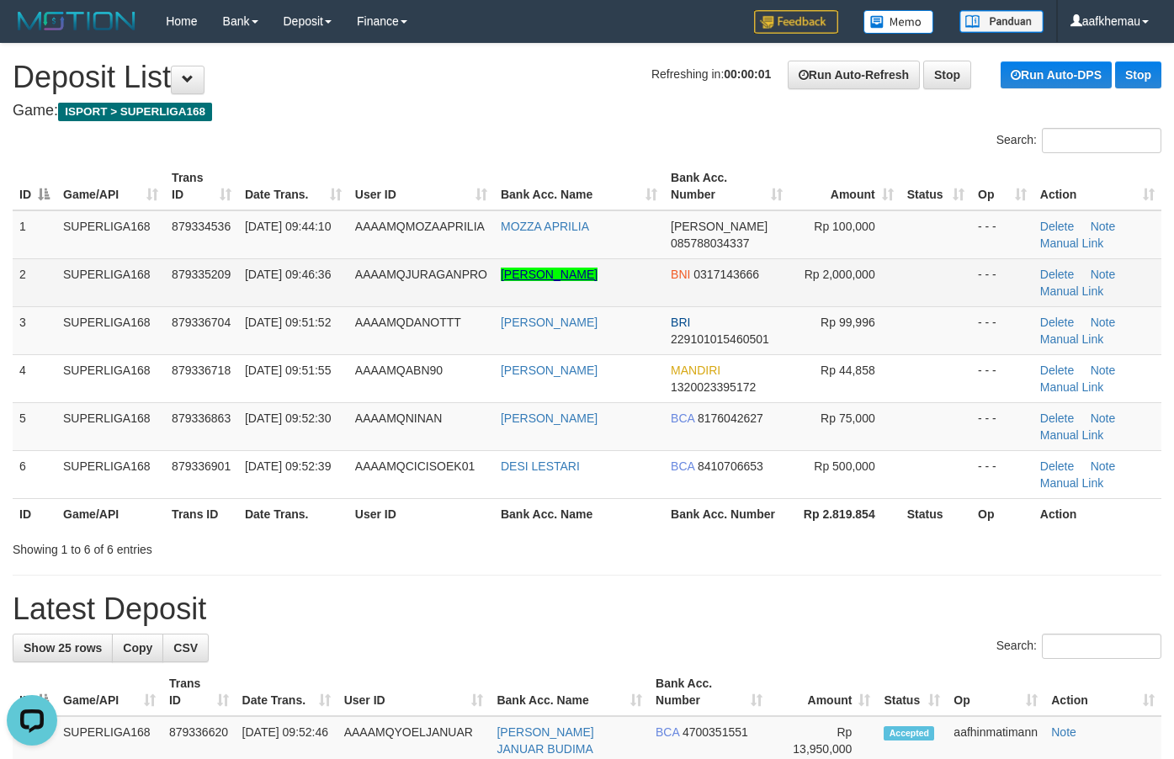
drag, startPoint x: 431, startPoint y: 85, endPoint x: 528, endPoint y: 268, distance: 206.7
click at [435, 91] on h1 "Refreshing in: 00:00:01 Run Auto-Refresh Stop Run Auto-DPS Stop Deposit List" at bounding box center [587, 78] width 1149 height 34
copy link "MUHAMMAD ARIEF EFFENDI"
drag, startPoint x: 582, startPoint y: 296, endPoint x: 497, endPoint y: 274, distance: 87.2
click at [497, 274] on td "MUHAMMAD ARIEF EFFENDI" at bounding box center [579, 282] width 170 height 48
